Goal: Transaction & Acquisition: Purchase product/service

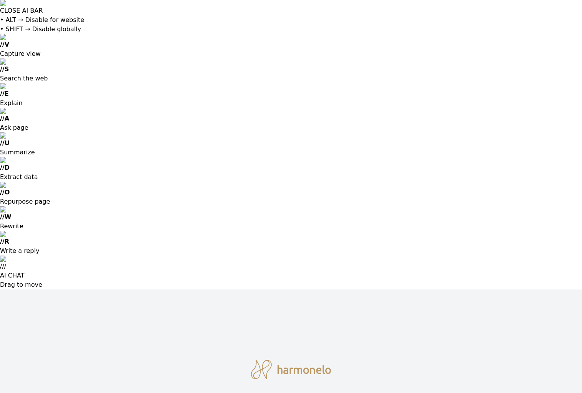
radio input "true"
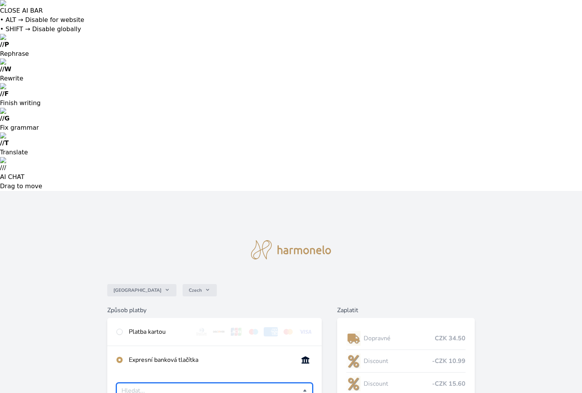
click at [185, 386] on input "Česká spořitelna Komerční banka mTransfer Fio banka Moneta Money Bank Raiffeise…" at bounding box center [213, 390] width 182 height 9
type input "Česká spořitelna"
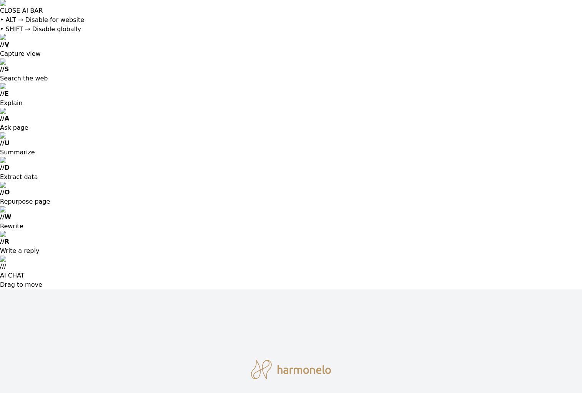
radio input "true"
